Goal: Check status: Check status

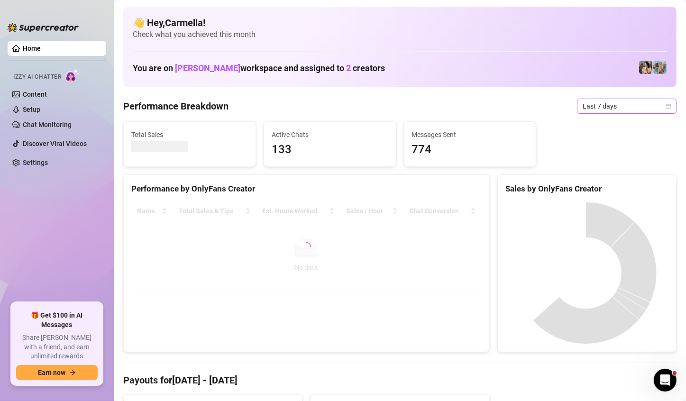
click at [660, 100] on span "Last 7 days" at bounding box center [627, 106] width 88 height 14
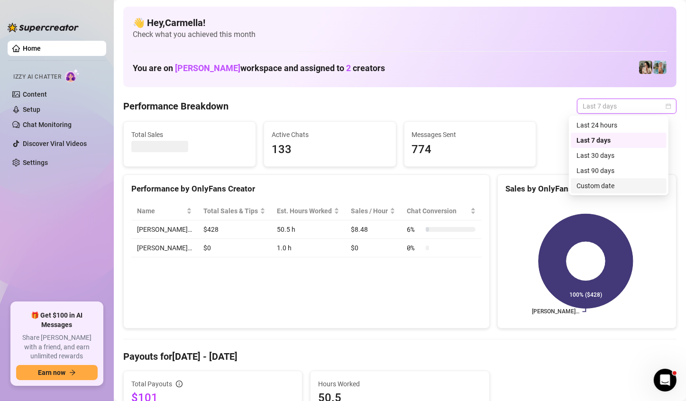
click at [591, 193] on div "Custom date" at bounding box center [619, 185] width 96 height 15
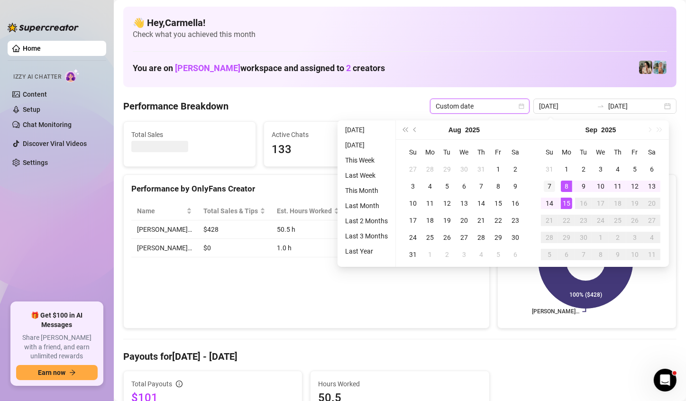
type input "[DATE]"
click at [552, 189] on div "7" at bounding box center [549, 186] width 11 height 11
type input "[DATE]"
click at [567, 213] on td "22" at bounding box center [566, 220] width 17 height 17
click at [568, 204] on div "15" at bounding box center [566, 203] width 11 height 11
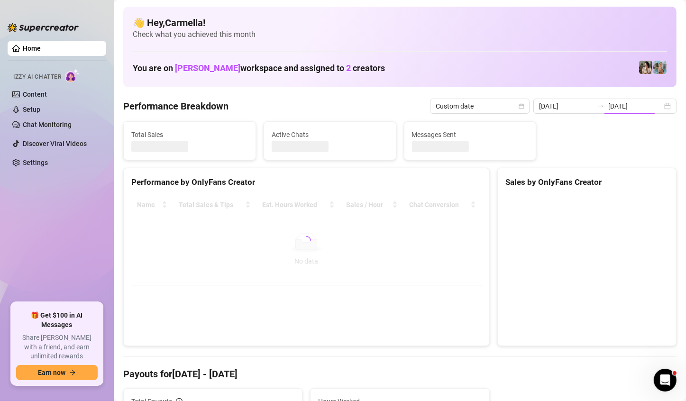
type input "[DATE]"
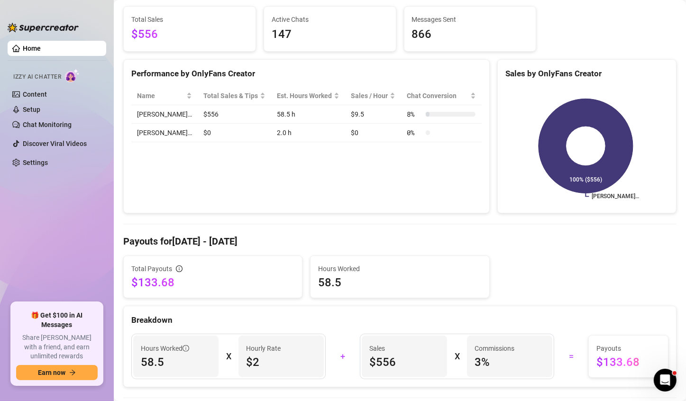
scroll to position [142, 0]
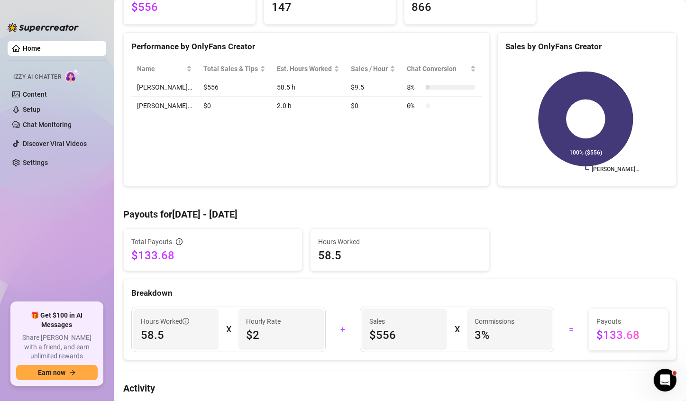
click at [529, 258] on div "Total Payouts $133.68 Hours Worked 58.5" at bounding box center [400, 250] width 561 height 43
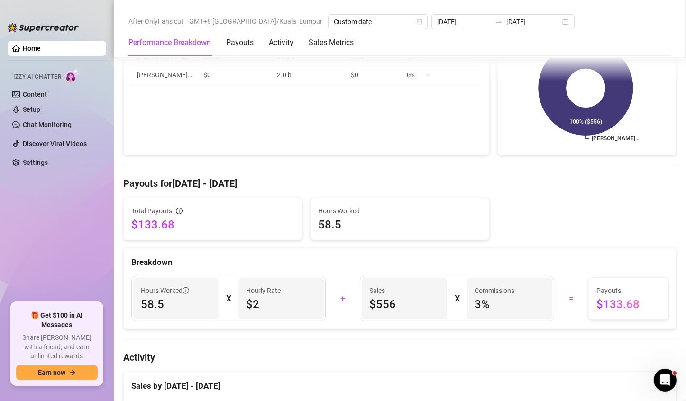
scroll to position [190, 0]
